Goal: Transaction & Acquisition: Purchase product/service

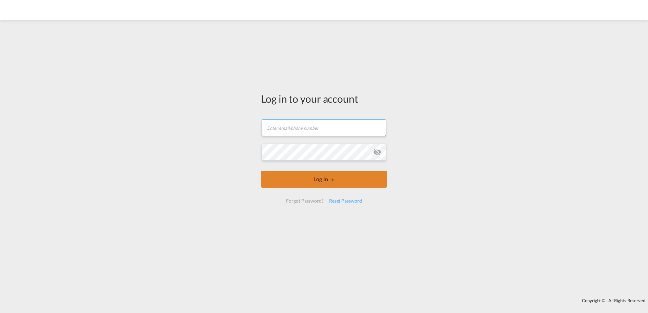
type input "[PERSON_NAME][EMAIL_ADDRESS][DOMAIN_NAME]"
click at [333, 178] on md-icon "LOGIN" at bounding box center [332, 180] width 5 height 5
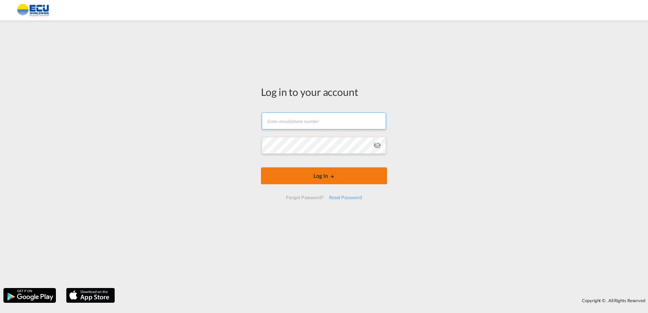
type input "[PERSON_NAME][EMAIL_ADDRESS][DOMAIN_NAME]"
click at [314, 177] on button "Log In" at bounding box center [324, 175] width 126 height 17
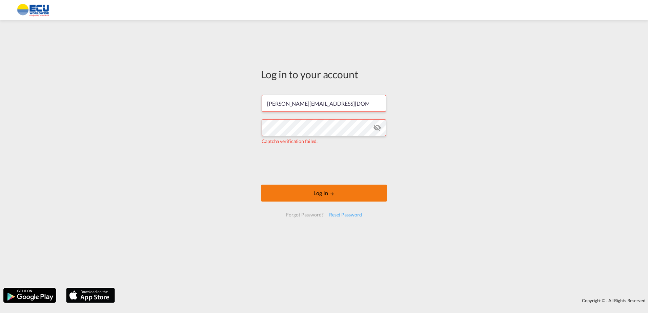
click at [360, 191] on button "Log In" at bounding box center [324, 193] width 126 height 17
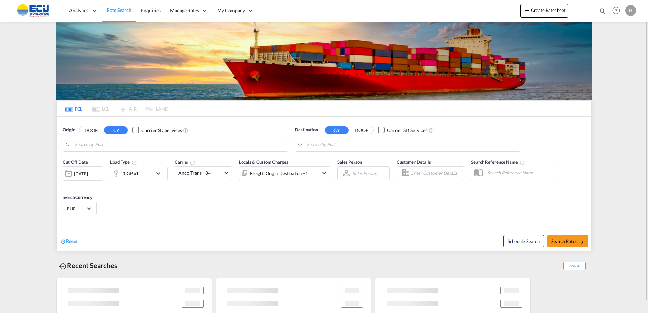
type input "[GEOGRAPHIC_DATA], [GEOGRAPHIC_DATA]"
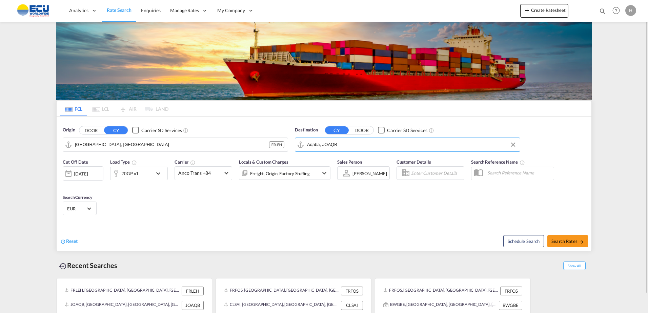
click at [352, 143] on input "Aqaba, JOAQB" at bounding box center [411, 145] width 209 height 10
click at [346, 164] on div "Ennore [GEOGRAPHIC_DATA] INENR" at bounding box center [363, 163] width 136 height 20
type input "Ennore, INENR"
click at [223, 178] on md-select-value "Anco Trans +84" at bounding box center [203, 173] width 57 height 13
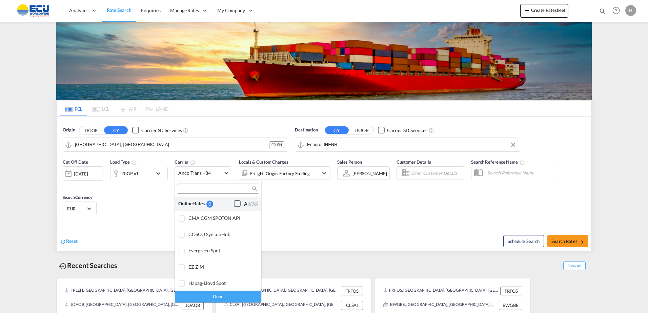
click at [234, 205] on div "Checkbox No Ink" at bounding box center [237, 203] width 7 height 7
click at [232, 293] on div "Done" at bounding box center [218, 297] width 86 height 12
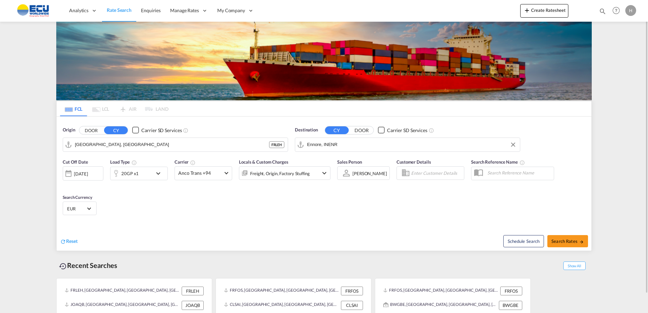
click at [298, 205] on div "Cut Off Date [DATE] [DATE] Load Type 20GP x1 Carrier Anco Trans +94 Locals & Cu…" at bounding box center [324, 188] width 535 height 66
click at [299, 169] on div "Freight, Origin, Factory Stuffing" at bounding box center [280, 173] width 60 height 9
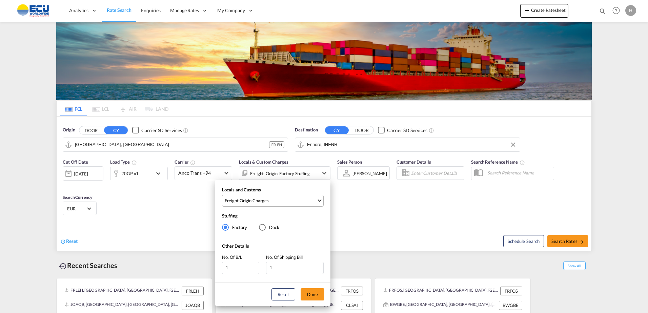
click at [287, 206] on div "Locals and Customs Freight , Origin Charges Clear All Select All Freight Origin…" at bounding box center [272, 198] width 115 height 23
click at [291, 203] on span "Freight , Origin Charges" at bounding box center [271, 201] width 92 height 6
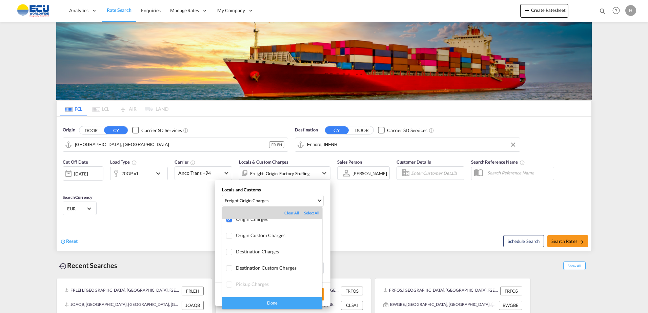
scroll to position [36, 0]
click at [390, 247] on md-backdrop at bounding box center [324, 156] width 648 height 313
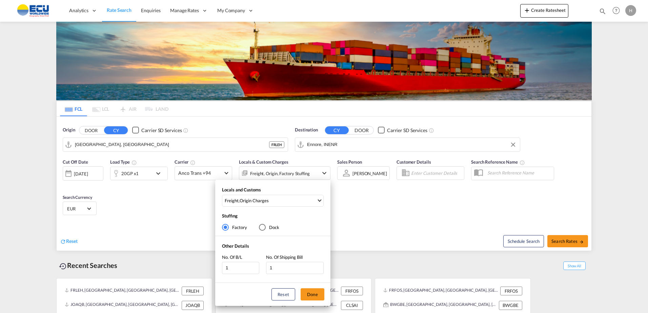
click at [410, 222] on div "Locals and Customs Freight , Origin Charges Stuffing Factory Dock Other Details…" at bounding box center [324, 156] width 648 height 313
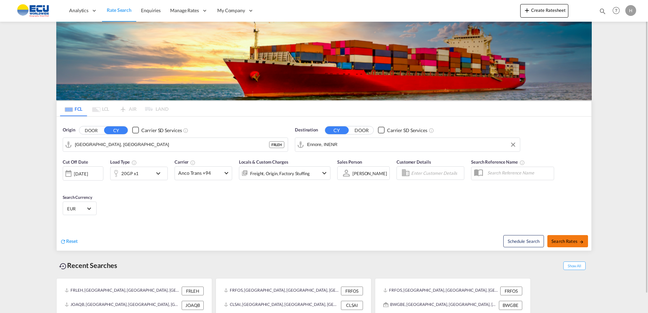
click at [567, 244] on button "Search Rates" at bounding box center [567, 241] width 41 height 12
type input "FRLEH to INENR / [DATE]"
